Goal: Transaction & Acquisition: Obtain resource

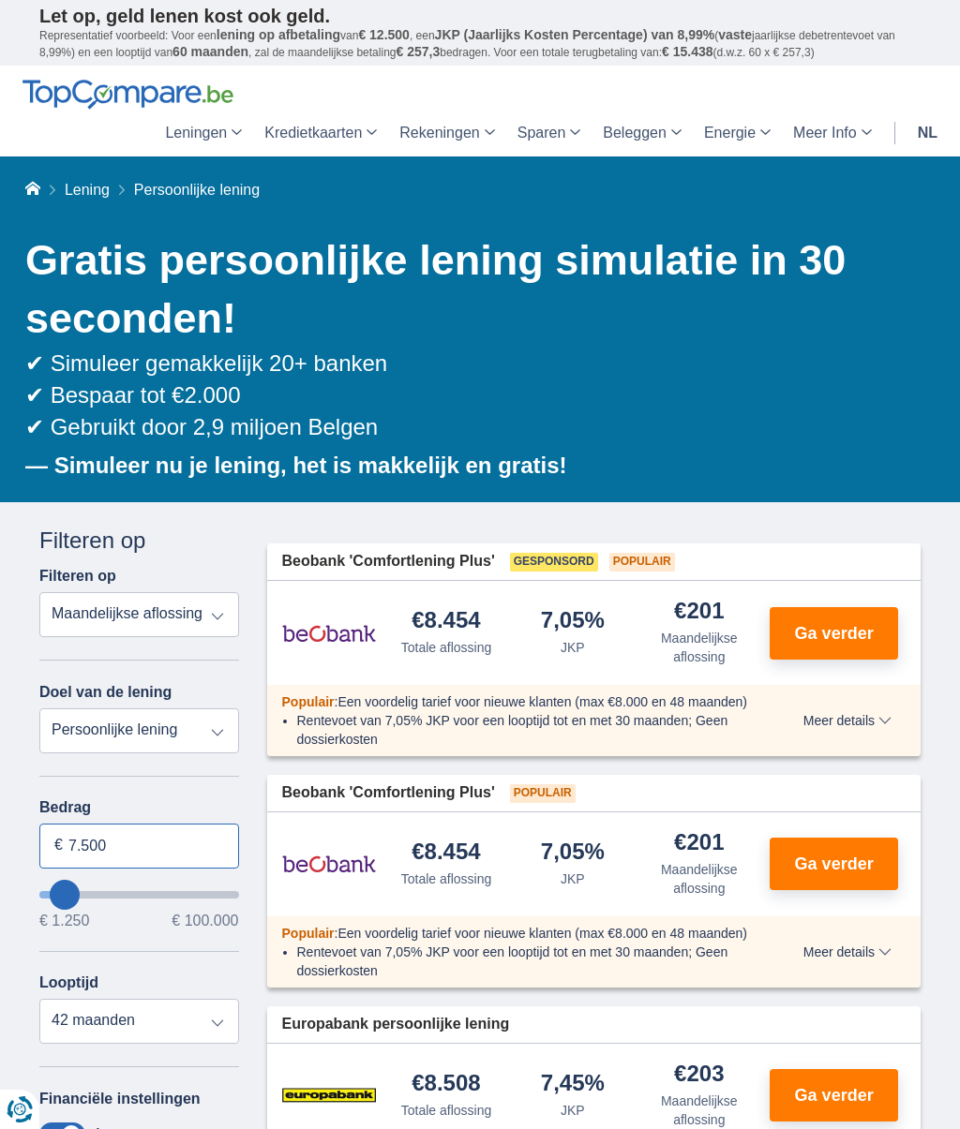
click at [123, 845] on input "7.500" at bounding box center [139, 846] width 200 height 45
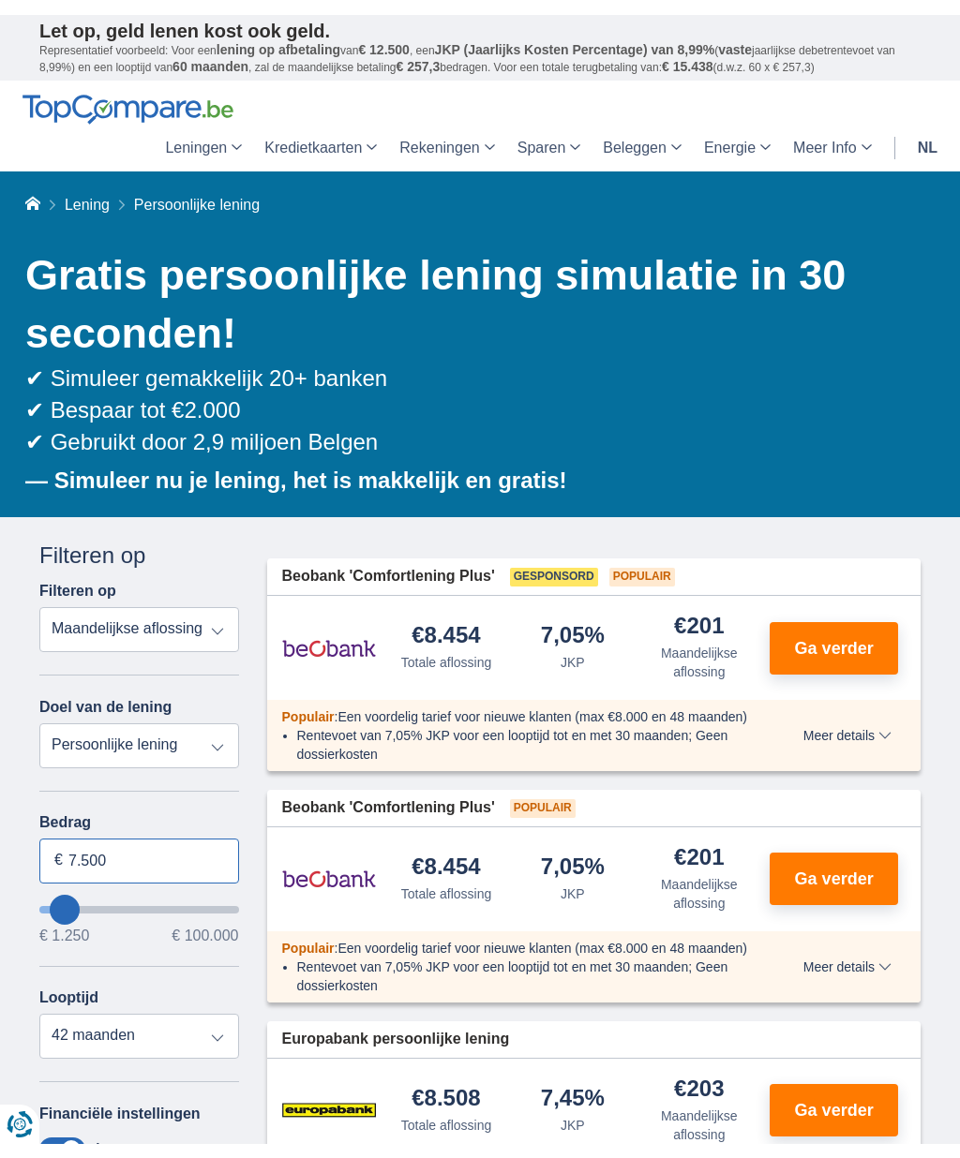
scroll to position [104, 0]
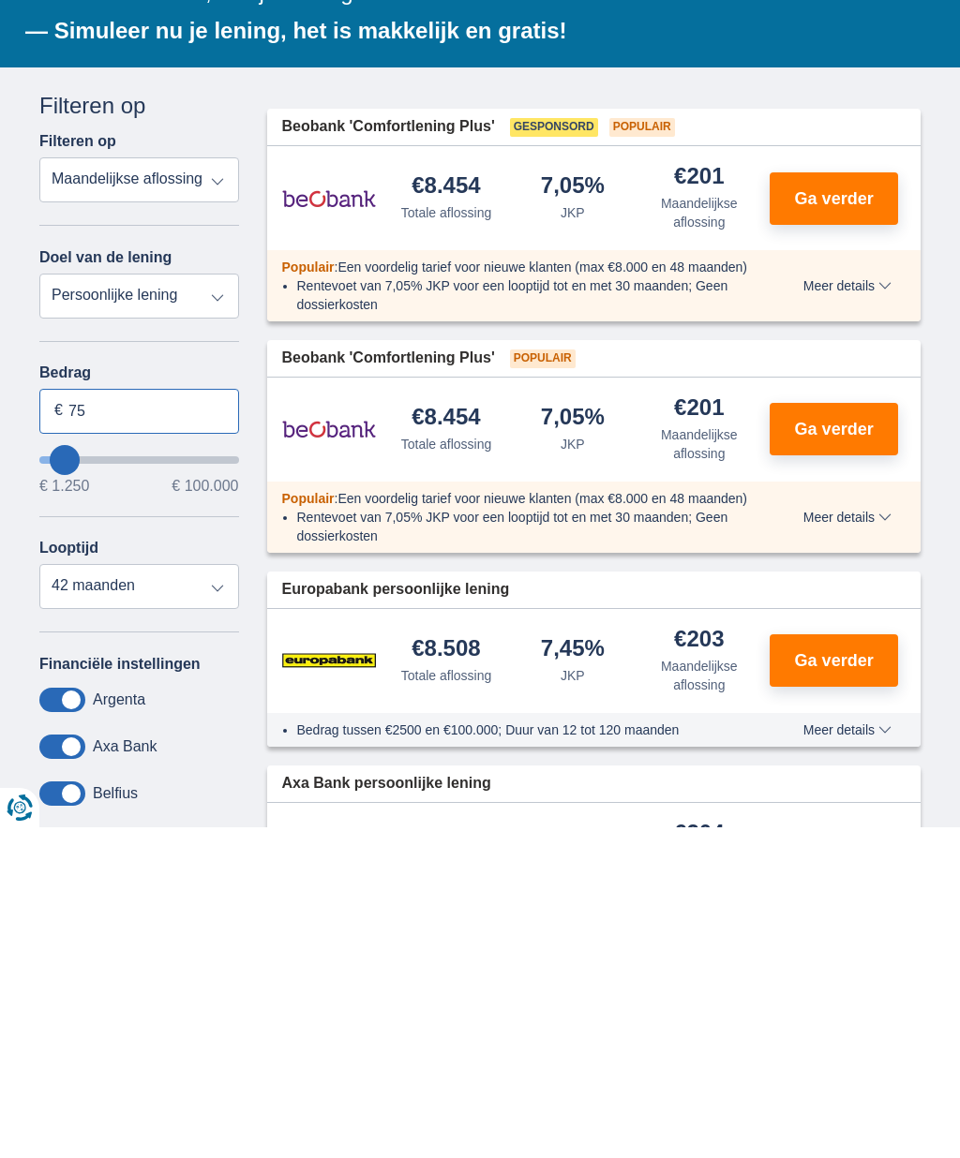
type input "7"
type input "40.000"
click at [219, 895] on select "12 maanden 18 maanden 24 maanden 30 maanden 36 maanden 42 maanden" at bounding box center [139, 917] width 200 height 45
type input "40250"
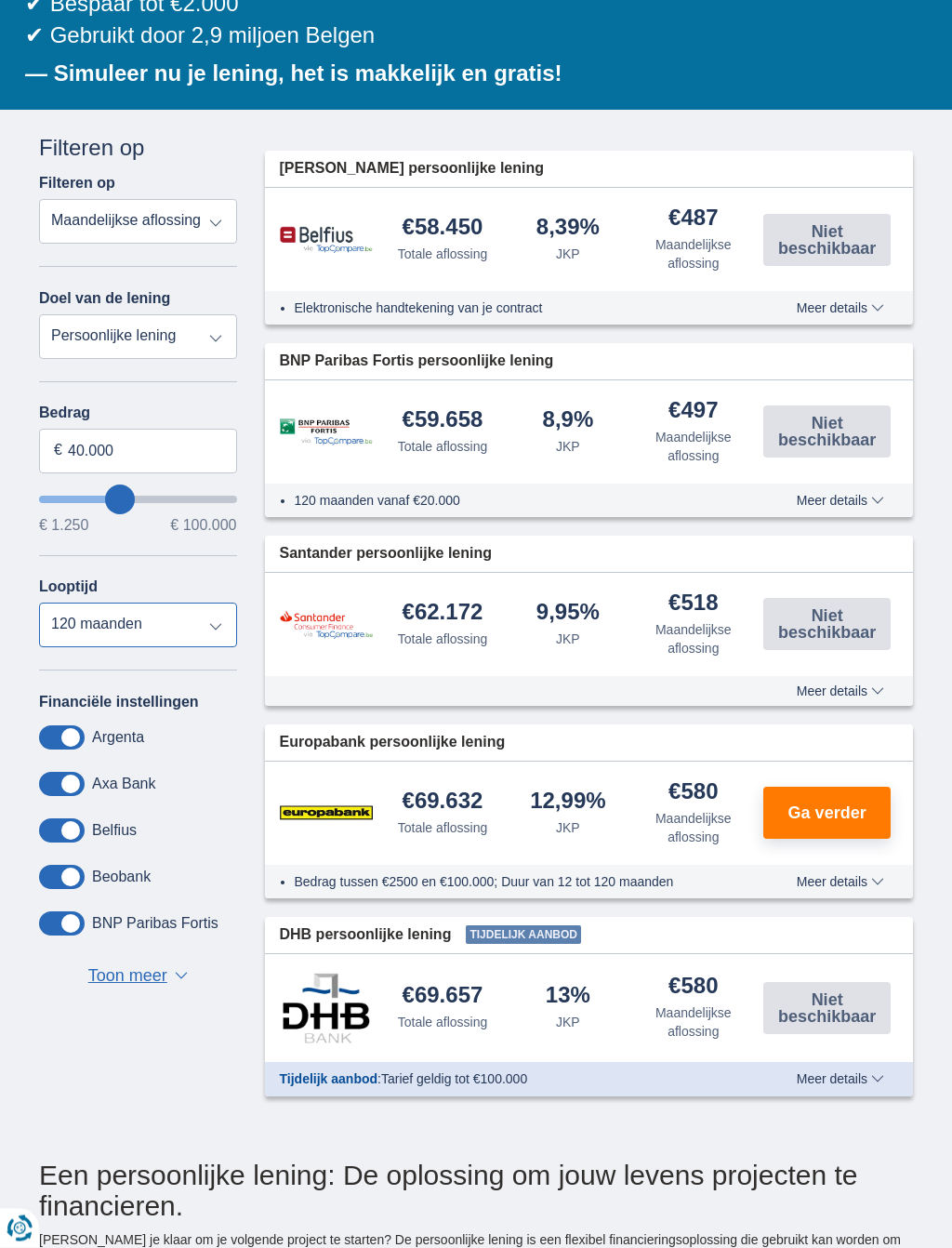
scroll to position [400, 0]
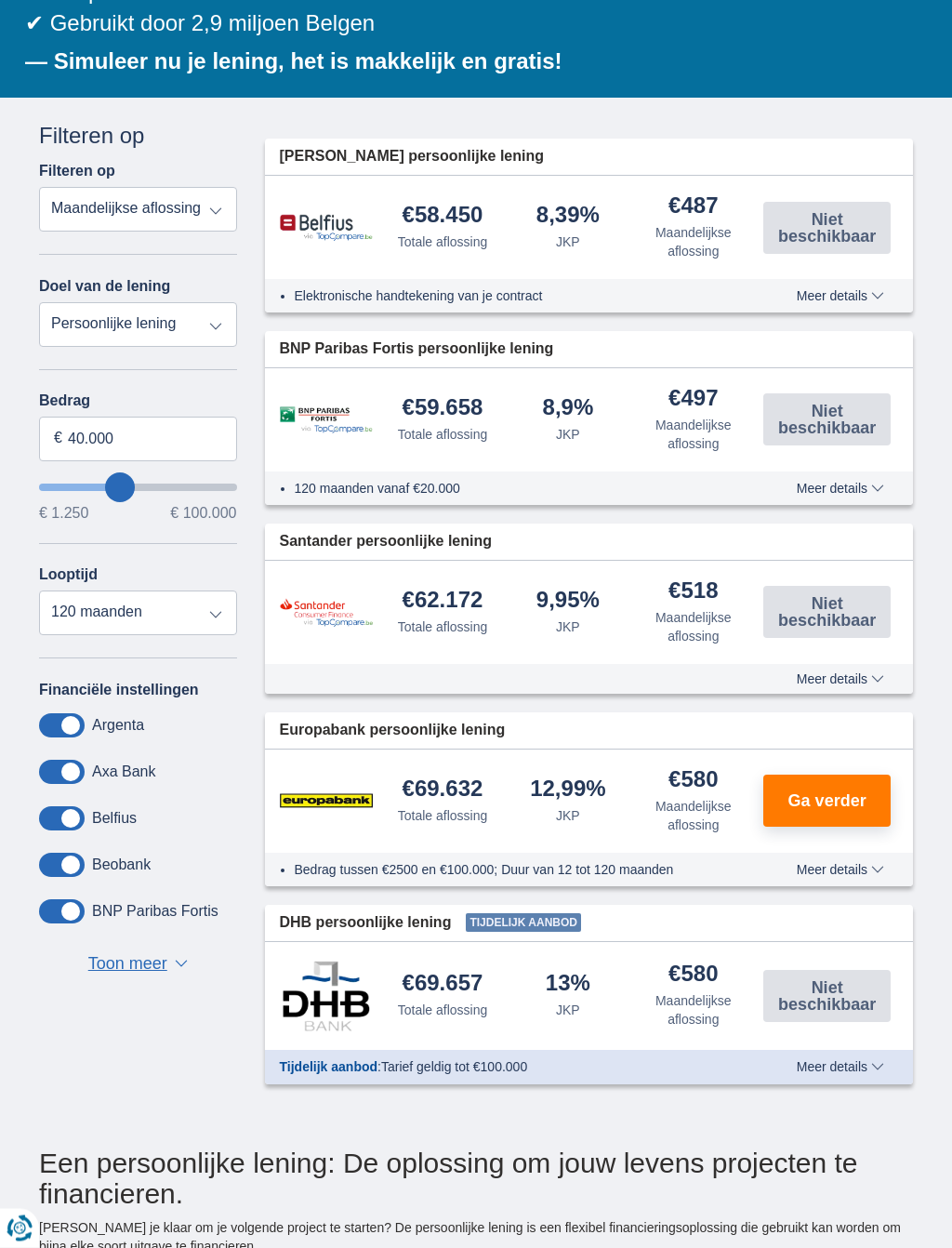
click at [881, 290] on span "Meer details" at bounding box center [840, 296] width 87 height 13
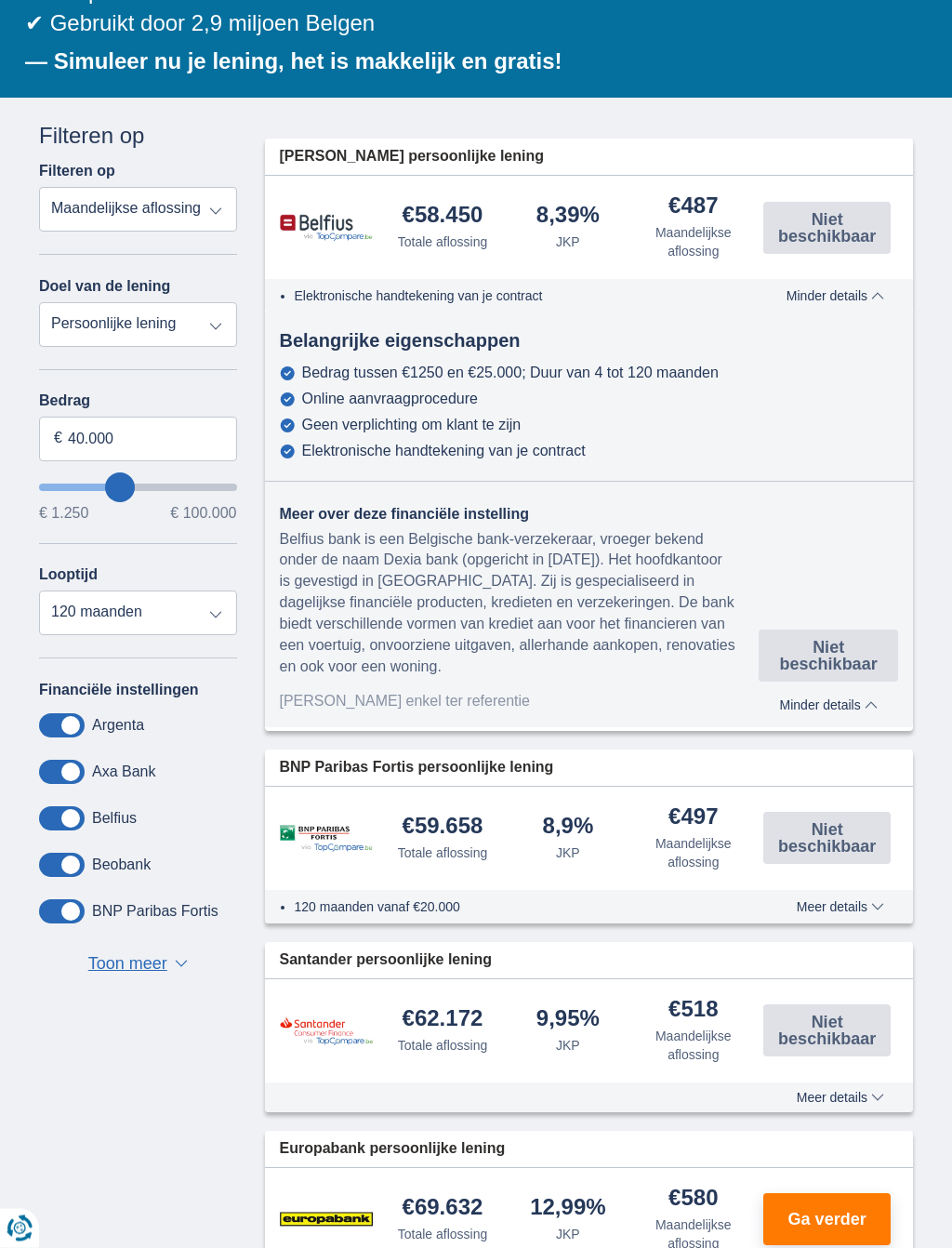
scroll to position [401, 0]
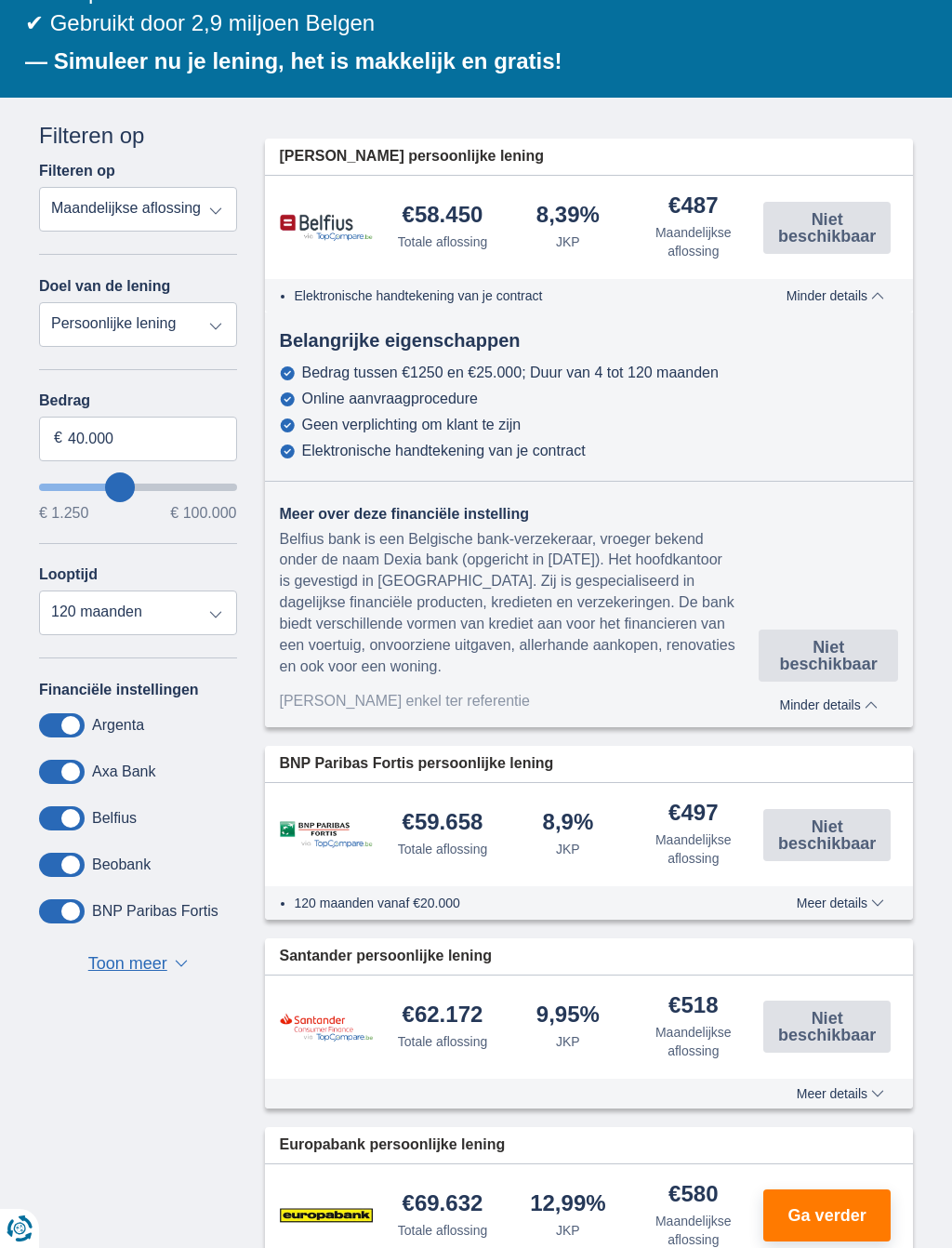
click at [59, 1080] on div "Annuleren Filters Filteren op Filteren op Totale aflossing JKP Maandelijkse afl…" at bounding box center [475, 810] width 901 height 1379
click at [217, 621] on select "12 maanden 18 maanden 24 maanden 30 maanden 36 maanden 42 maanden 48 maanden 60…" at bounding box center [138, 612] width 198 height 45
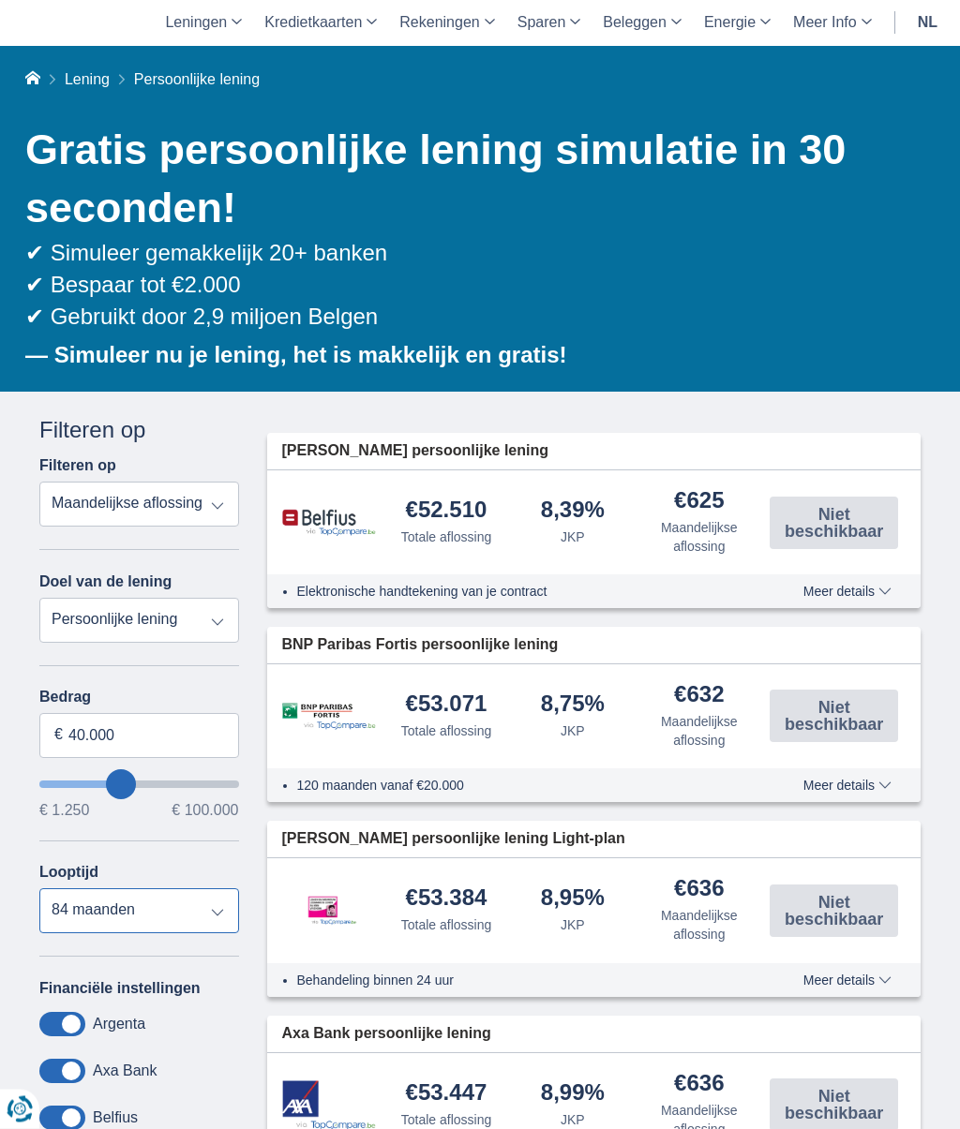
scroll to position [0, 0]
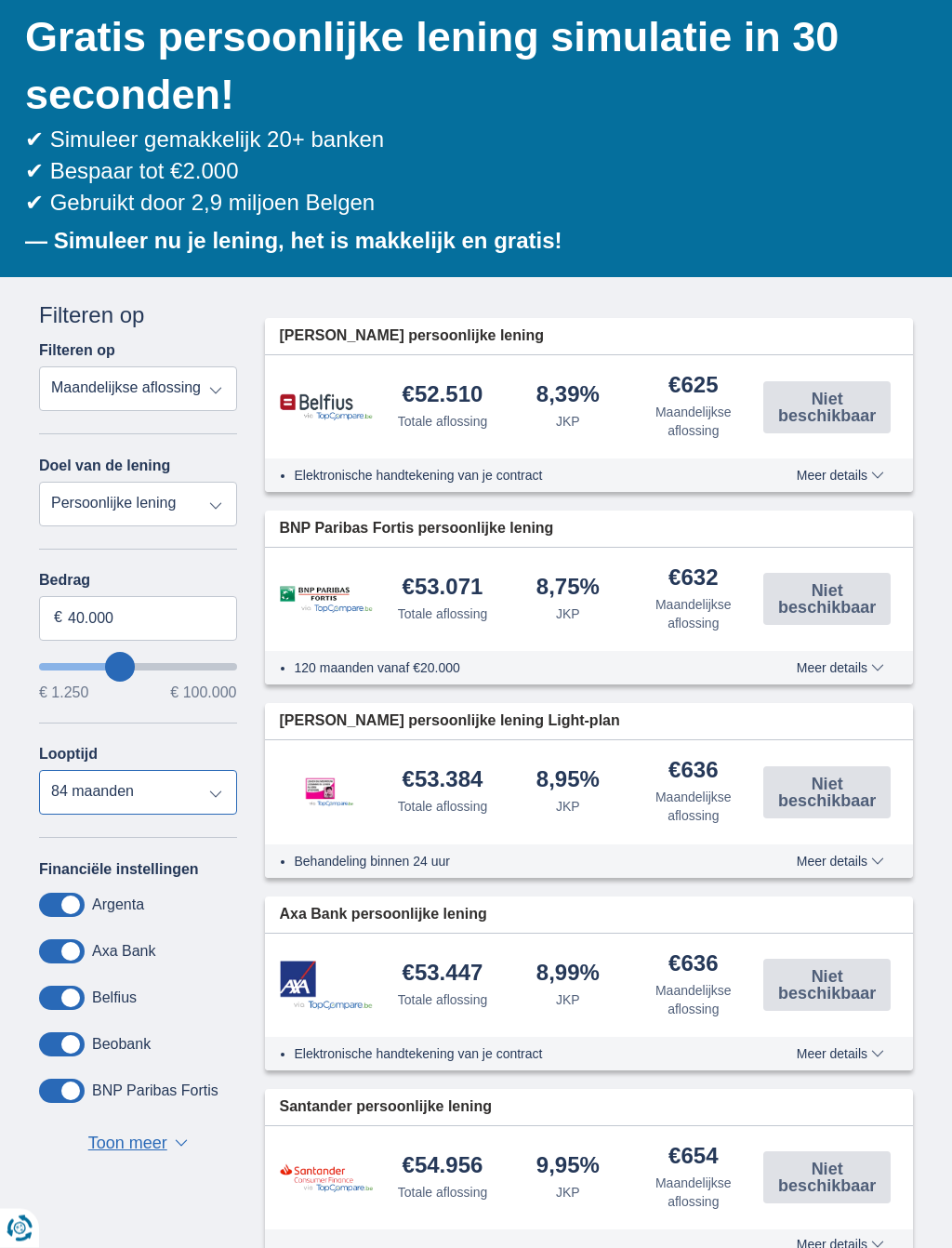
click at [215, 802] on select "12 maanden 18 maanden 24 maanden 30 maanden 36 maanden 42 maanden 48 maanden 60…" at bounding box center [138, 793] width 198 height 45
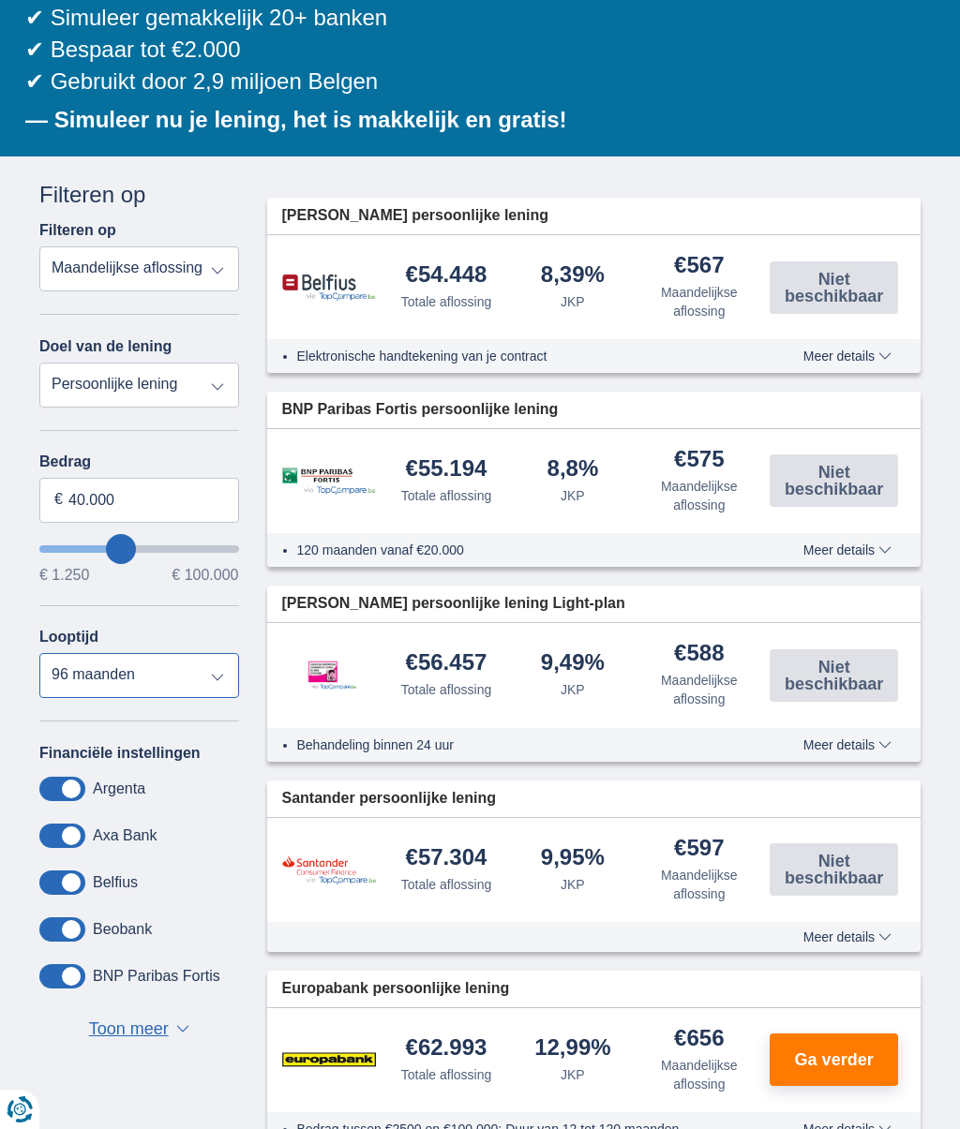
scroll to position [345, 0]
click at [208, 687] on select "12 maanden 18 maanden 24 maanden 30 maanden 36 maanden 42 maanden 48 maanden 60…" at bounding box center [139, 676] width 200 height 45
select select "120"
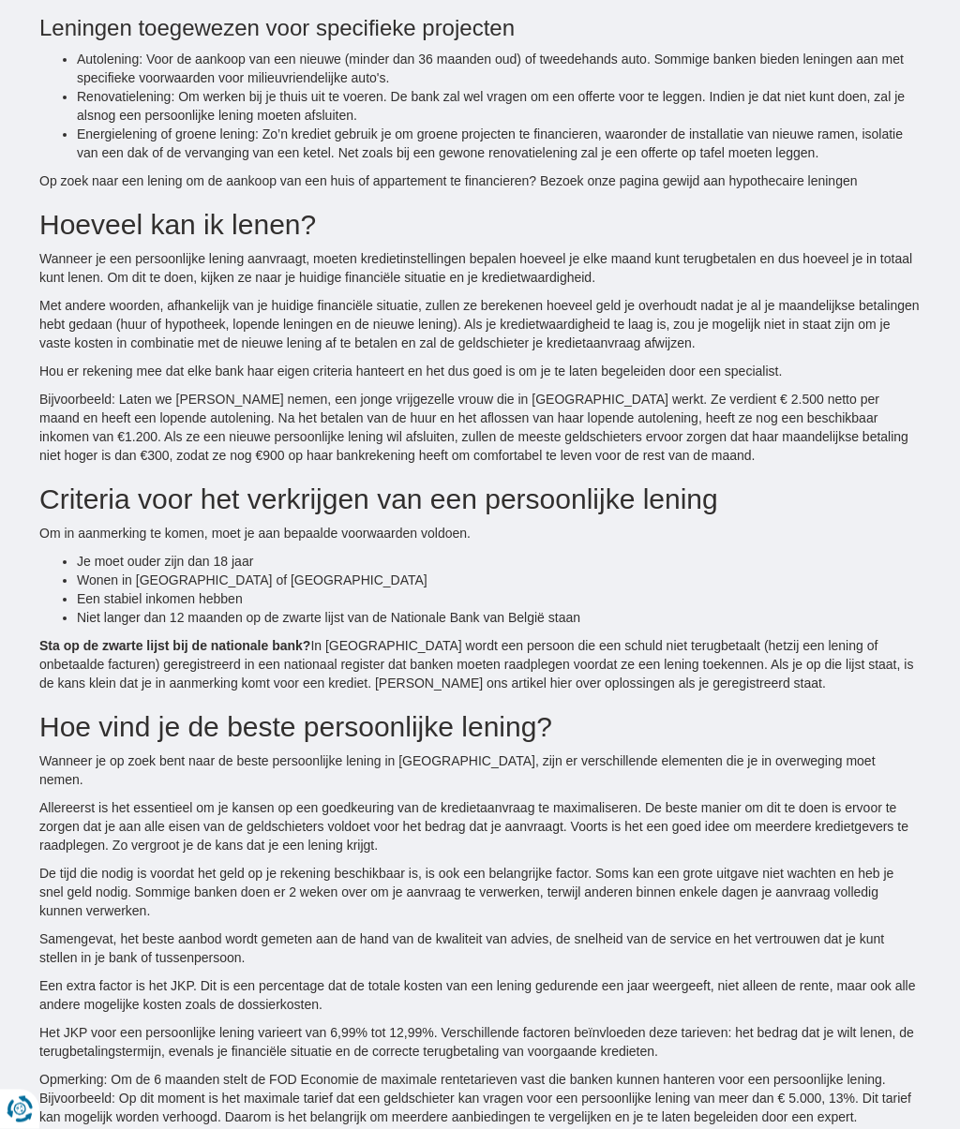
scroll to position [2136, 0]
